Goal: Information Seeking & Learning: Check status

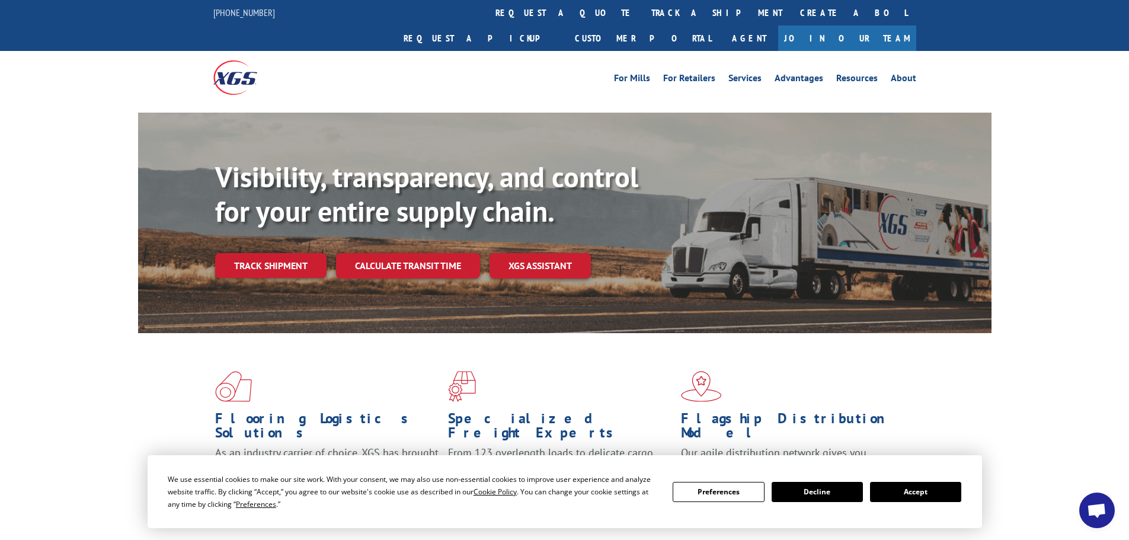
click at [235, 253] on link "Track shipment" at bounding box center [270, 265] width 111 height 25
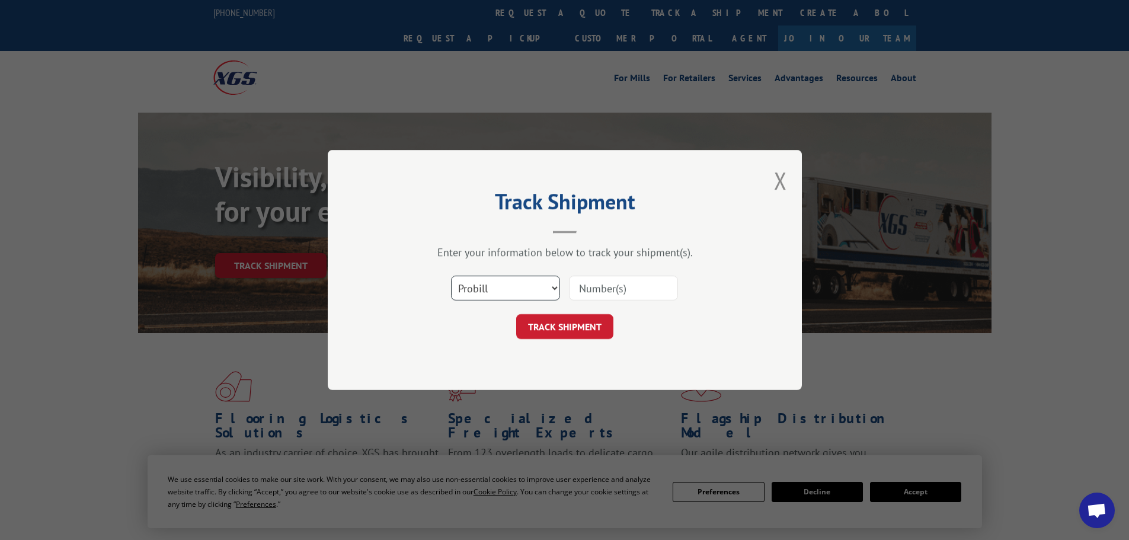
click at [527, 285] on select "Select category... Probill BOL PO" at bounding box center [505, 288] width 109 height 25
select select "bol"
click at [451, 276] on select "Select category... Probill BOL PO" at bounding box center [505, 288] width 109 height 25
click at [584, 292] on input at bounding box center [623, 288] width 109 height 25
paste input "6241145"
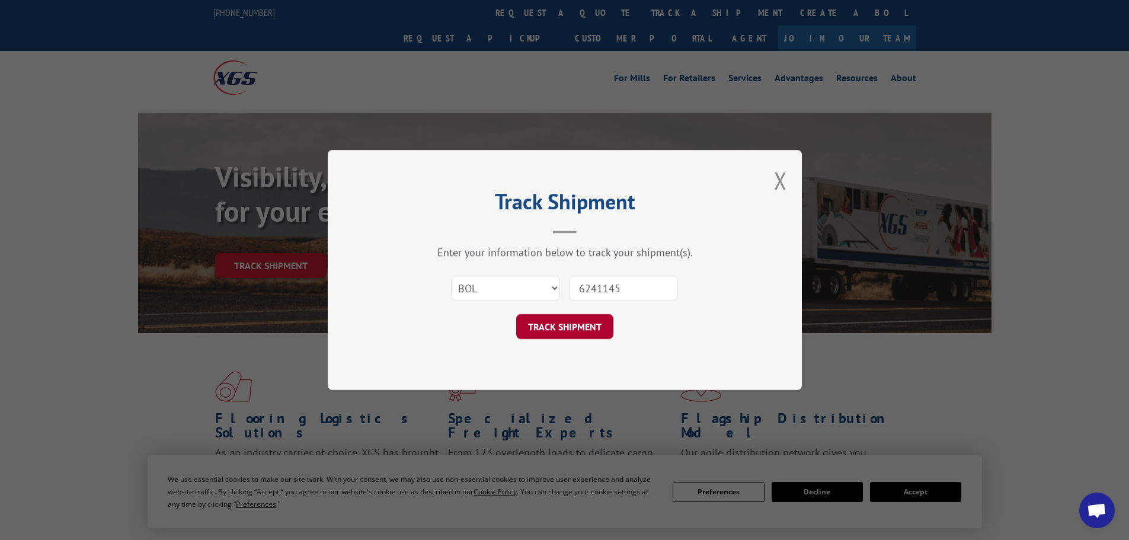
type input "6241145"
click at [574, 328] on button "TRACK SHIPMENT" at bounding box center [564, 326] width 97 height 25
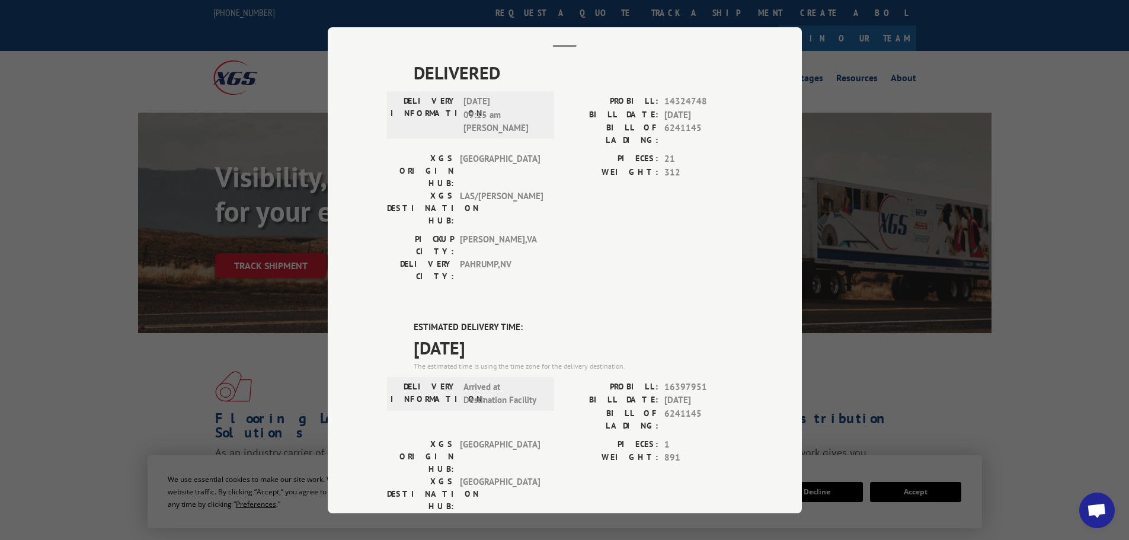
scroll to position [59, 0]
